Goal: Book appointment/travel/reservation

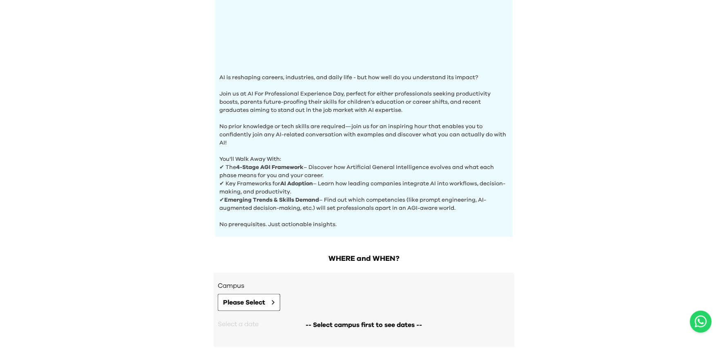
scroll to position [250, 0]
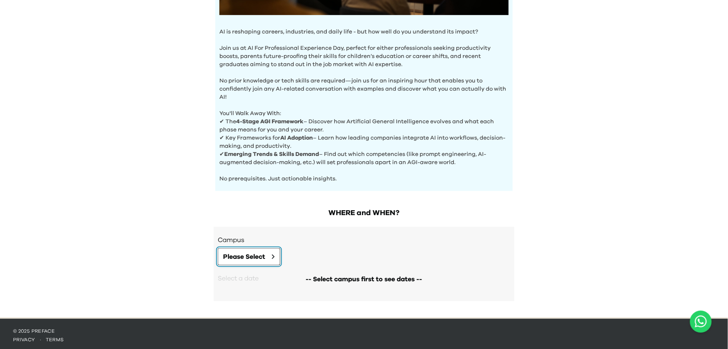
click at [263, 257] on span "Please Select" at bounding box center [244, 257] width 42 height 10
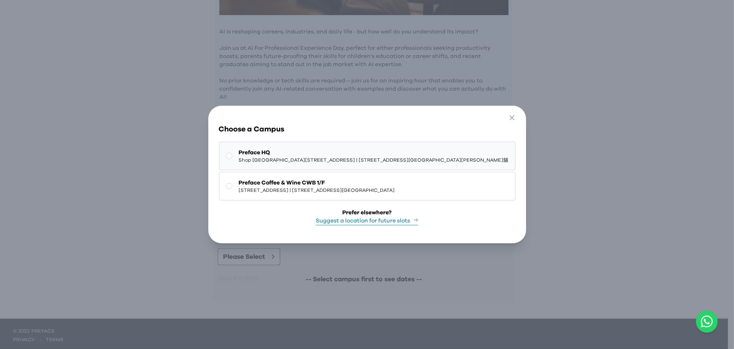
click at [232, 153] on rect at bounding box center [229, 156] width 6 height 6
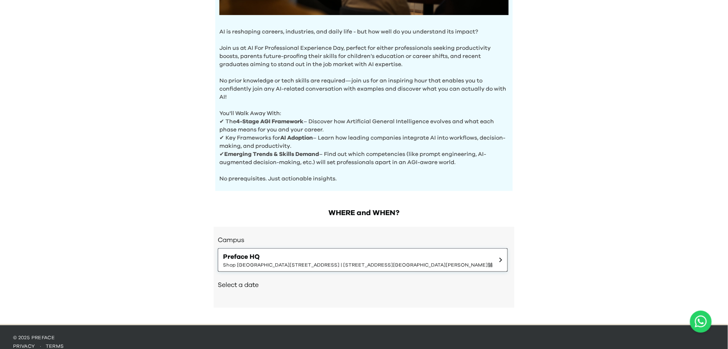
scroll to position [256, 0]
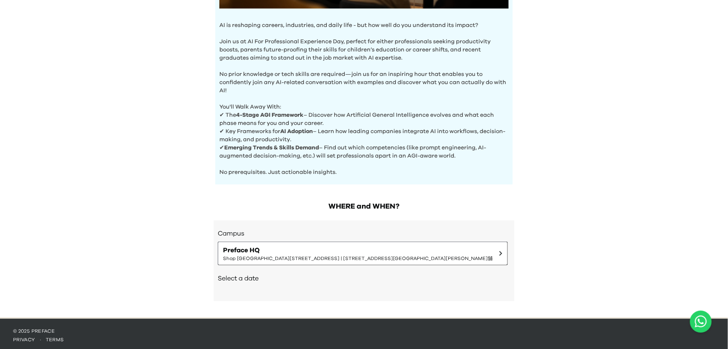
click at [246, 279] on h2 "Select a date" at bounding box center [364, 279] width 293 height 10
click at [237, 278] on h2 "Select a date" at bounding box center [364, 279] width 293 height 10
click at [237, 277] on h2 "Select a date" at bounding box center [364, 279] width 293 height 10
click at [255, 278] on h2 "Select a date" at bounding box center [364, 279] width 293 height 10
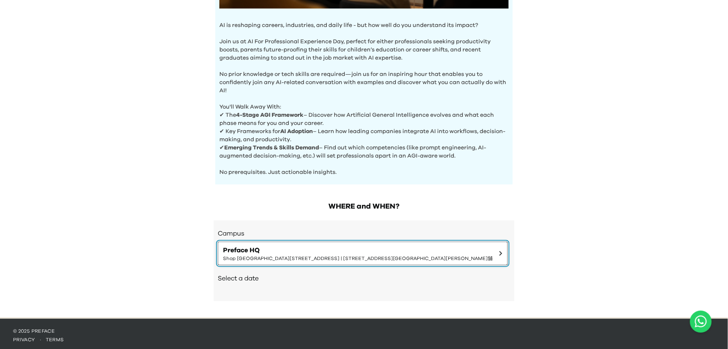
click at [499, 251] on icon at bounding box center [500, 253] width 3 height 5
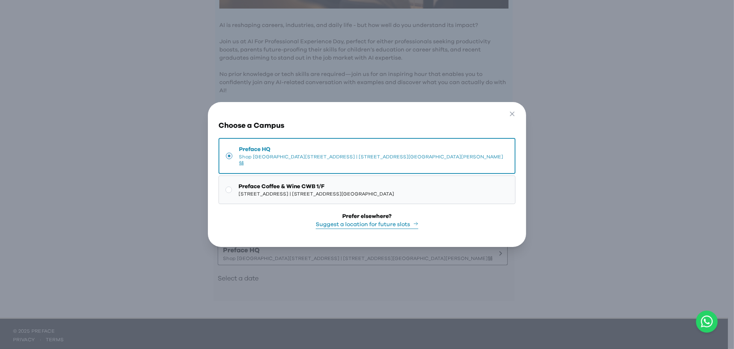
click at [232, 187] on rect at bounding box center [229, 190] width 6 height 6
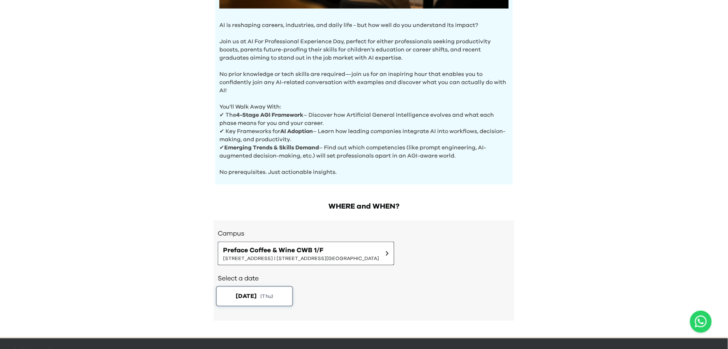
click at [267, 294] on span "( Thu )" at bounding box center [266, 296] width 13 height 7
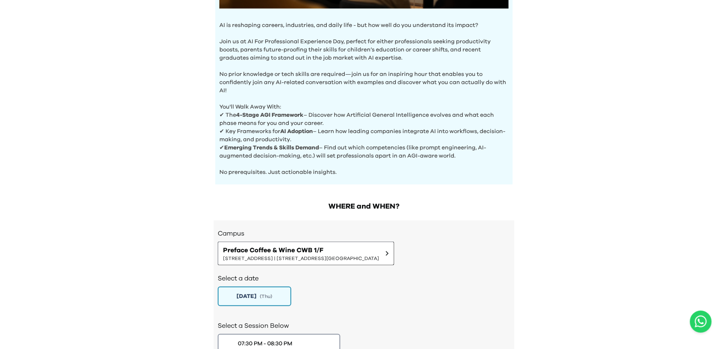
click at [330, 294] on div "[DATE] ( Thu )" at bounding box center [364, 297] width 293 height 20
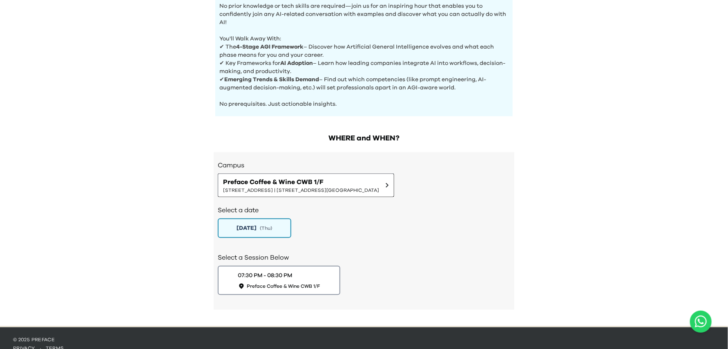
scroll to position [332, 0]
